Goal: Find specific page/section: Find specific page/section

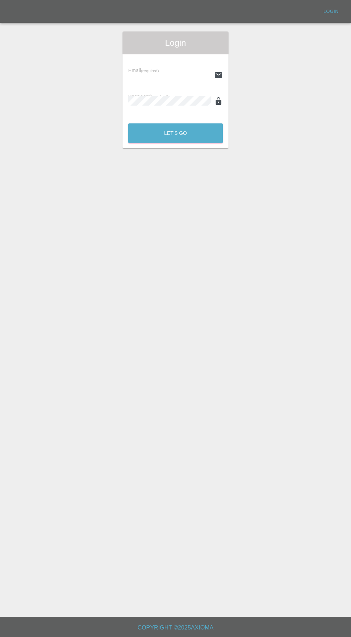
click at [171, 75] on input "text" at bounding box center [169, 75] width 83 height 10
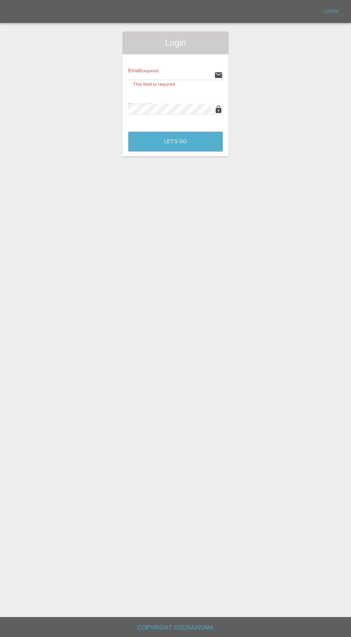
type input "info@darkknightbodyworks.co.uk"
click at [128, 132] on button "Let's Go" at bounding box center [175, 142] width 94 height 20
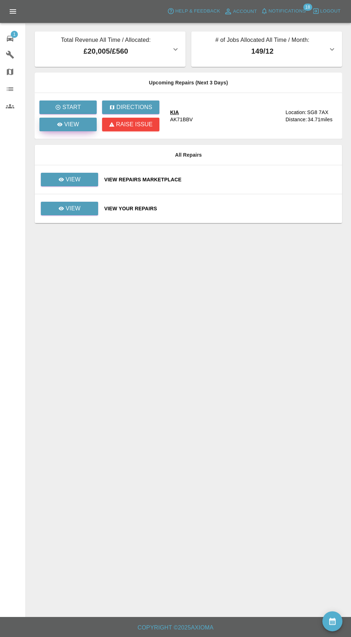
click at [77, 128] on p "View" at bounding box center [71, 124] width 15 height 9
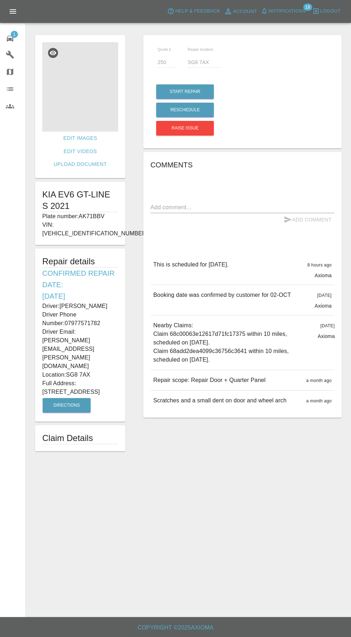
click at [75, 91] on img at bounding box center [80, 86] width 76 height 89
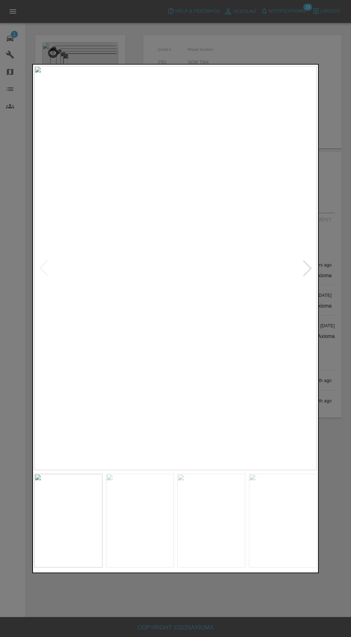
click at [310, 264] on div at bounding box center [307, 268] width 16 height 16
click at [39, 285] on img at bounding box center [175, 268] width 282 height 404
click at [47, 269] on div at bounding box center [44, 268] width 16 height 16
click at [302, 275] on div at bounding box center [307, 268] width 16 height 16
click at [303, 274] on div at bounding box center [307, 268] width 16 height 16
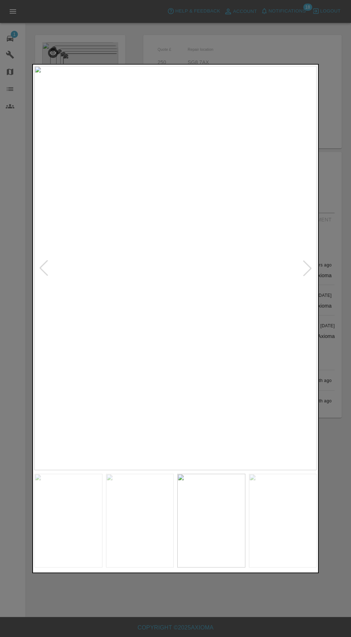
click at [306, 273] on div at bounding box center [307, 268] width 16 height 16
click at [302, 267] on div at bounding box center [307, 268] width 16 height 16
click at [304, 263] on div at bounding box center [307, 268] width 16 height 16
click at [307, 275] on div at bounding box center [307, 268] width 16 height 16
click at [296, 283] on img at bounding box center [175, 268] width 282 height 404
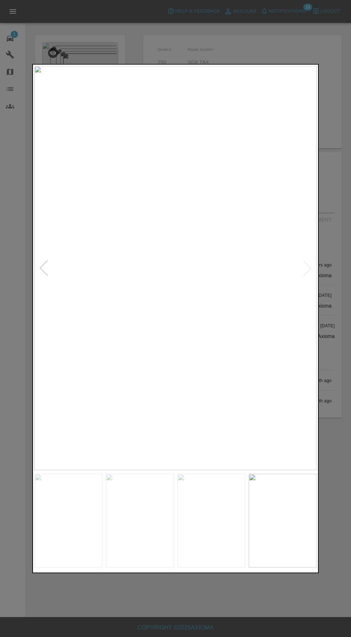
click at [303, 278] on img at bounding box center [175, 268] width 282 height 404
click at [305, 263] on img at bounding box center [175, 268] width 282 height 404
click at [332, 39] on div at bounding box center [175, 318] width 351 height 637
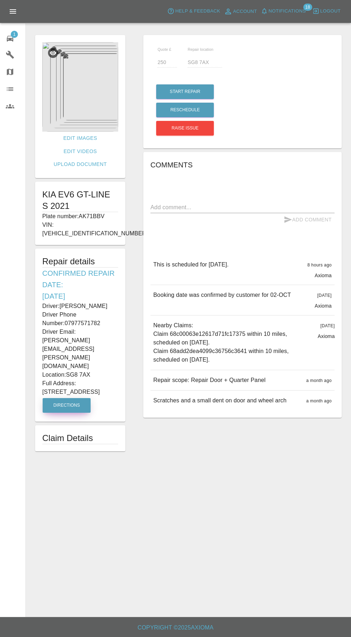
click at [75, 398] on button "Directions" at bounding box center [67, 405] width 48 height 15
